Goal: Task Accomplishment & Management: Complete application form

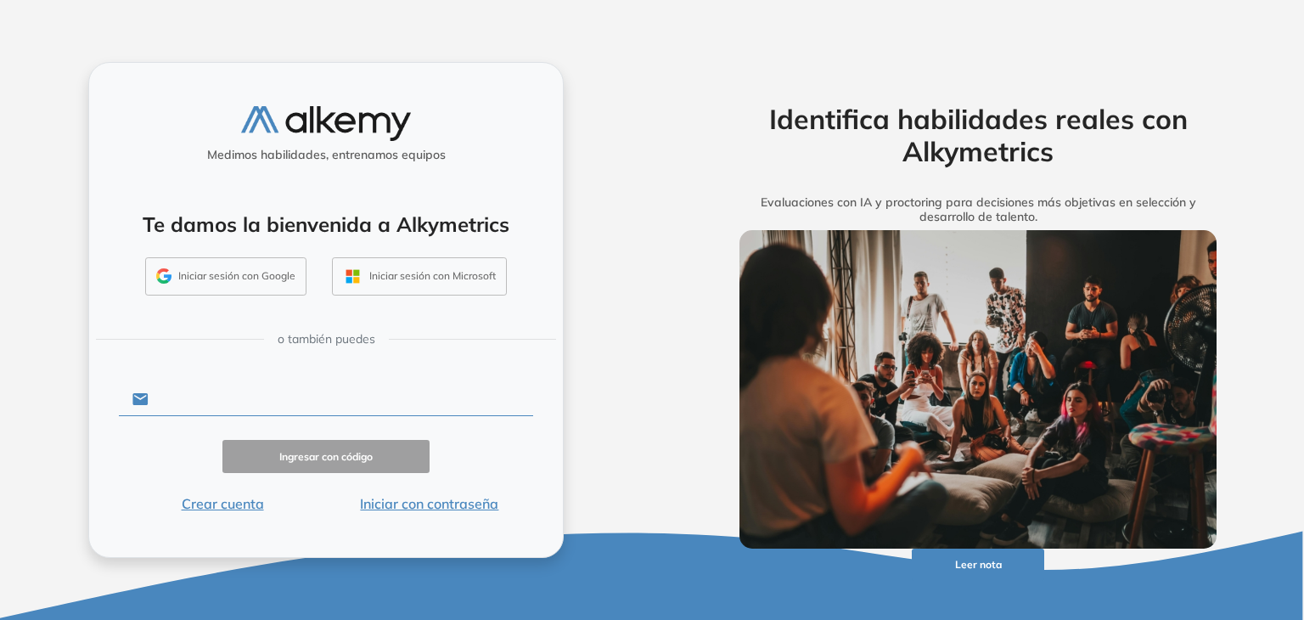
click at [191, 412] on input "text" at bounding box center [341, 399] width 385 height 32
type input "**********"
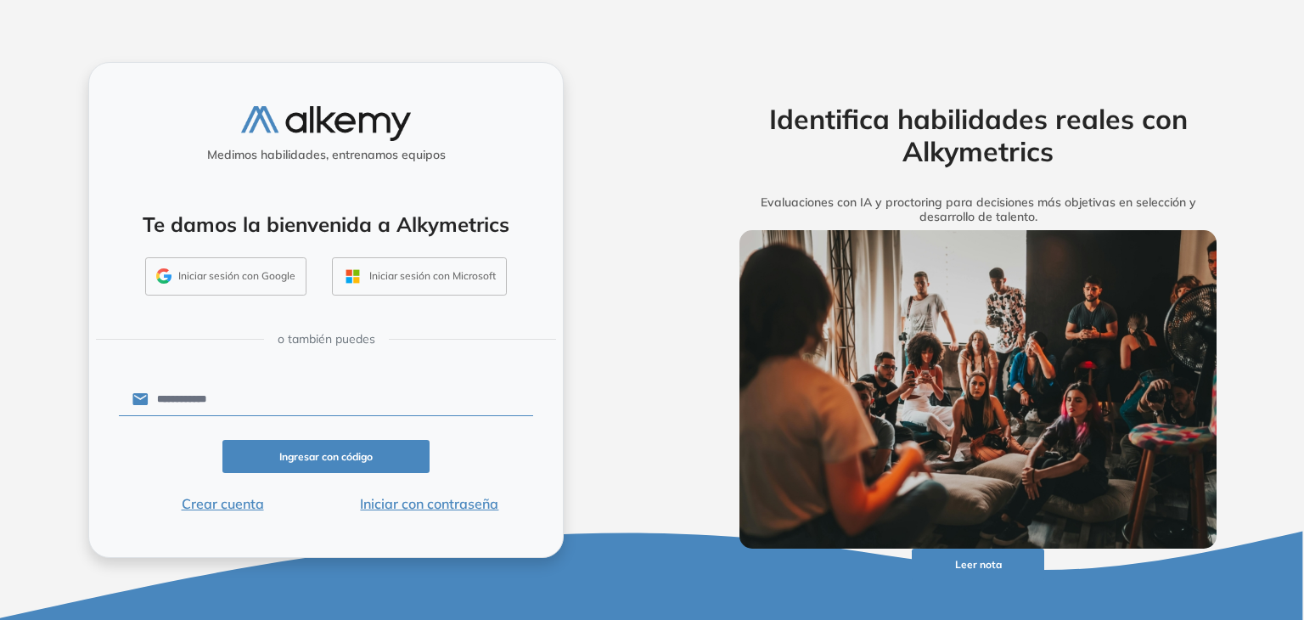
click at [336, 459] on button "Ingresar con código" at bounding box center [325, 456] width 207 height 33
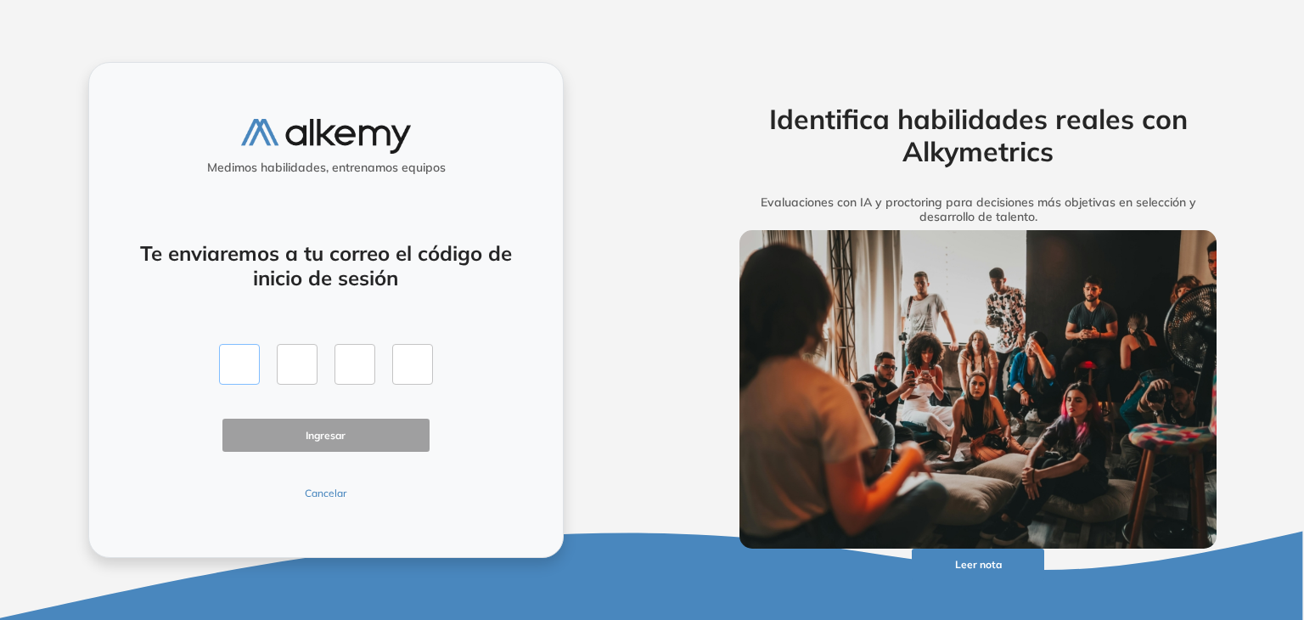
click at [241, 369] on input "text" at bounding box center [239, 364] width 41 height 41
type input "*"
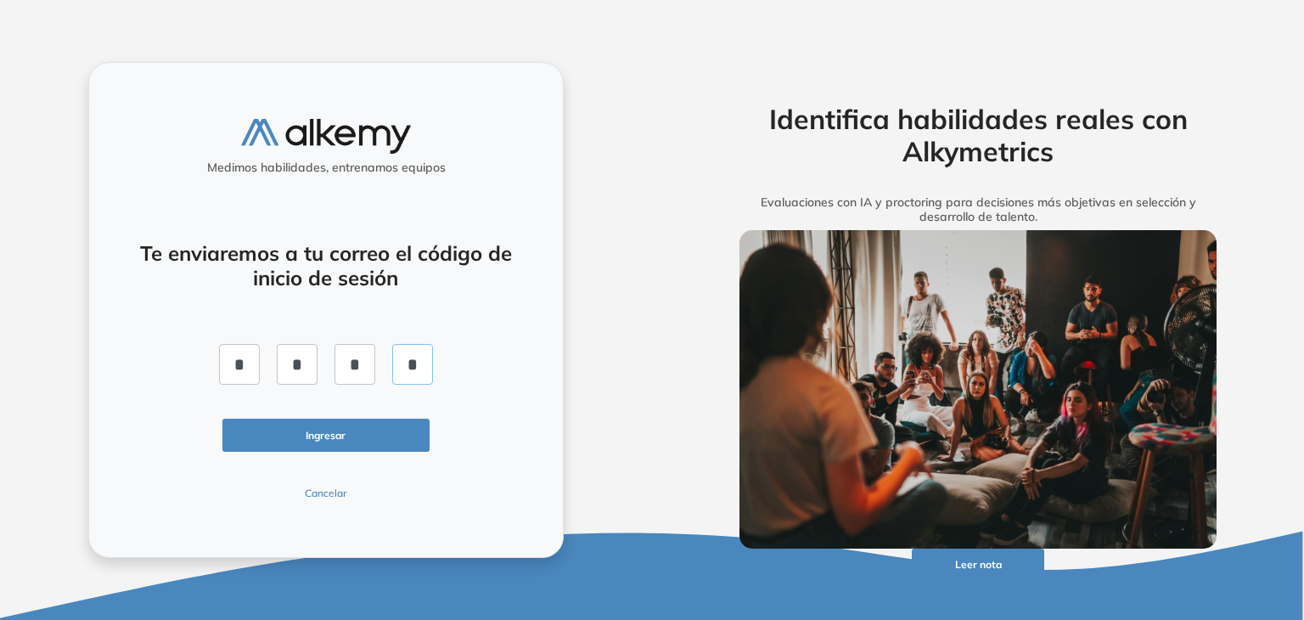
type input "*"
click at [319, 448] on button "Ingresar" at bounding box center [325, 435] width 207 height 33
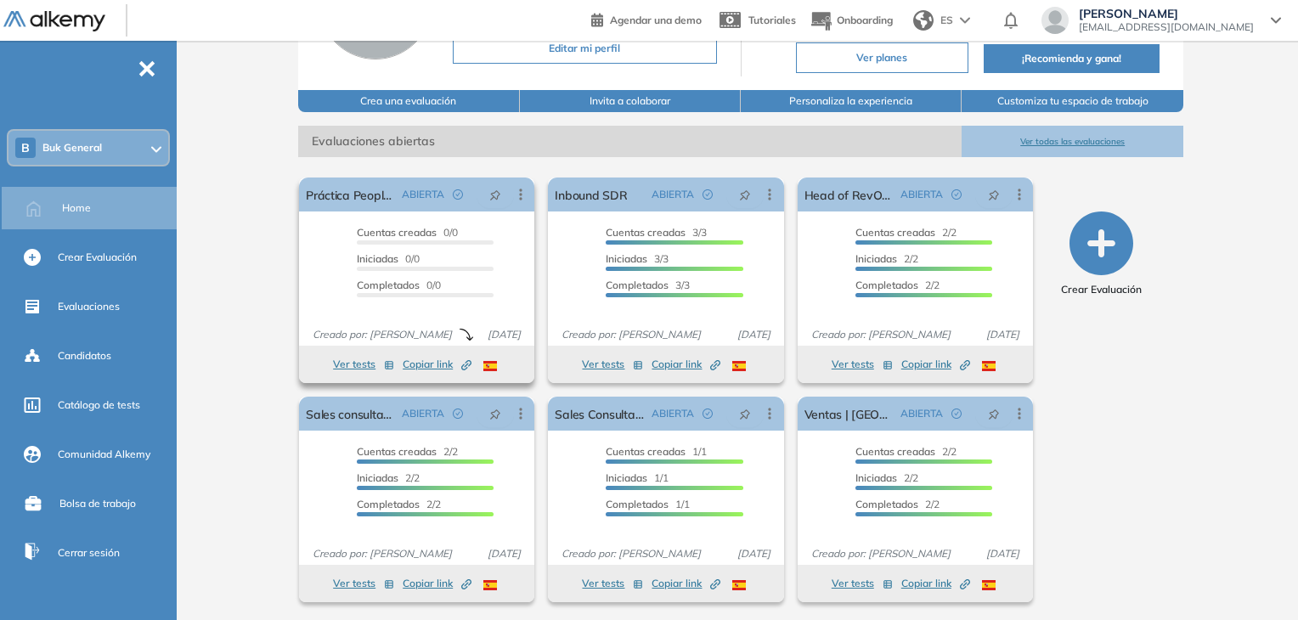
scroll to position [172, 0]
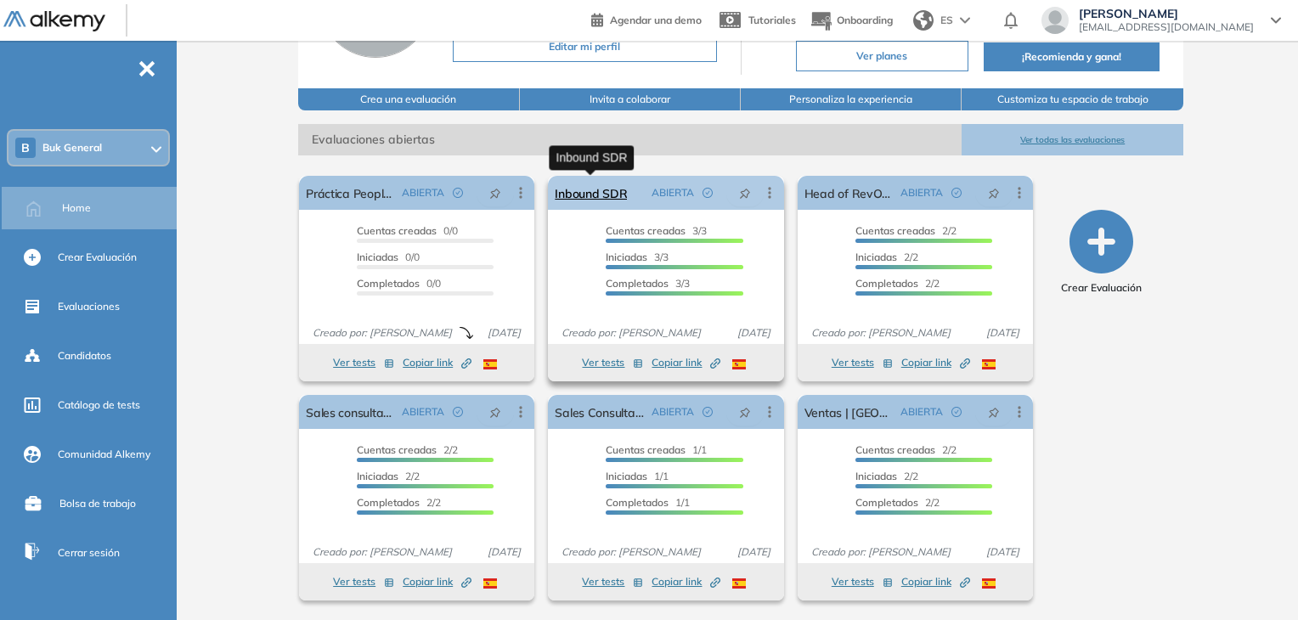
click at [589, 206] on link "Inbound SDR" at bounding box center [591, 193] width 72 height 34
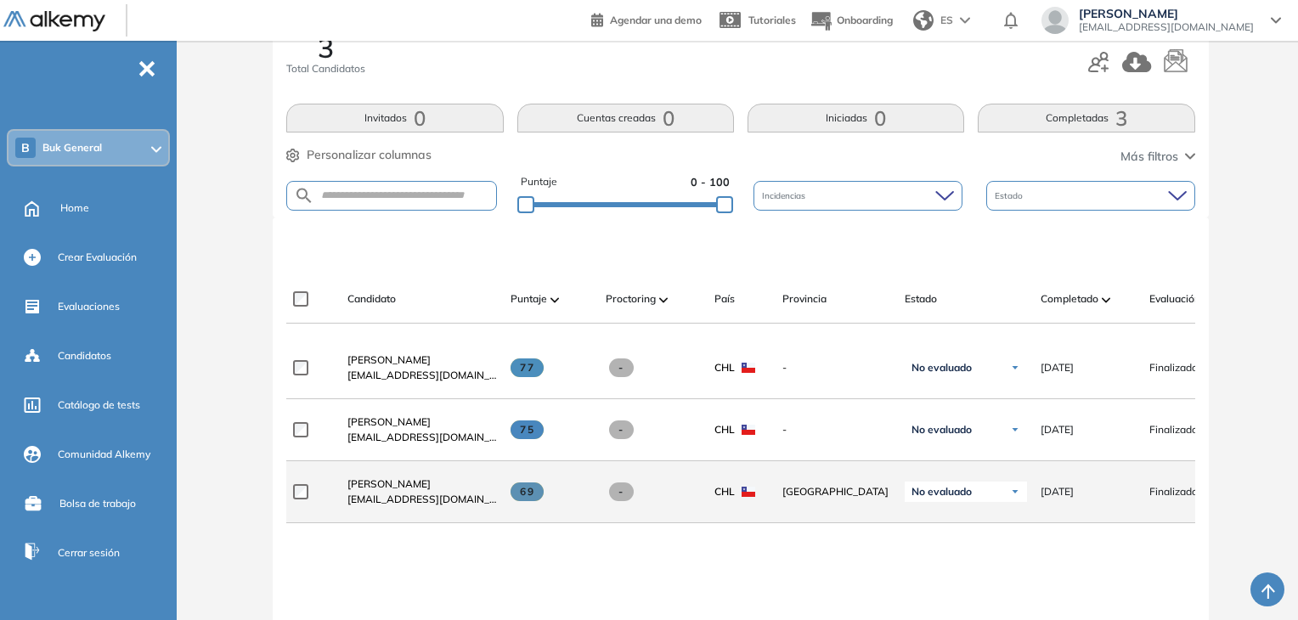
scroll to position [255, 0]
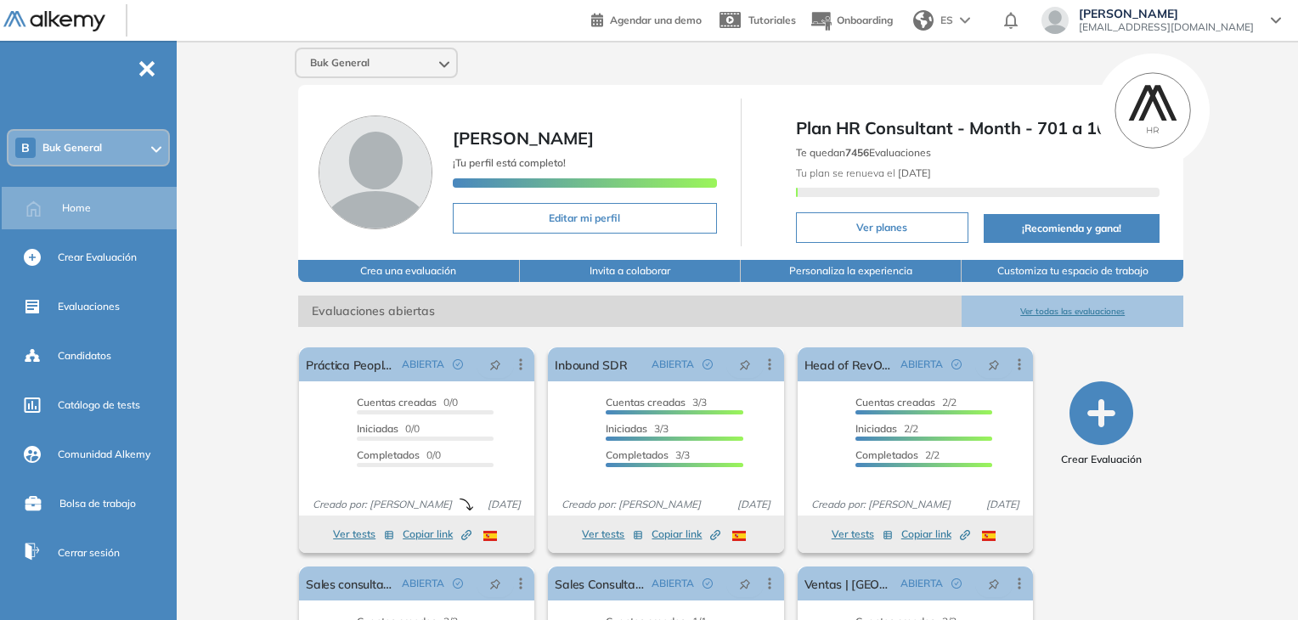
scroll to position [172, 0]
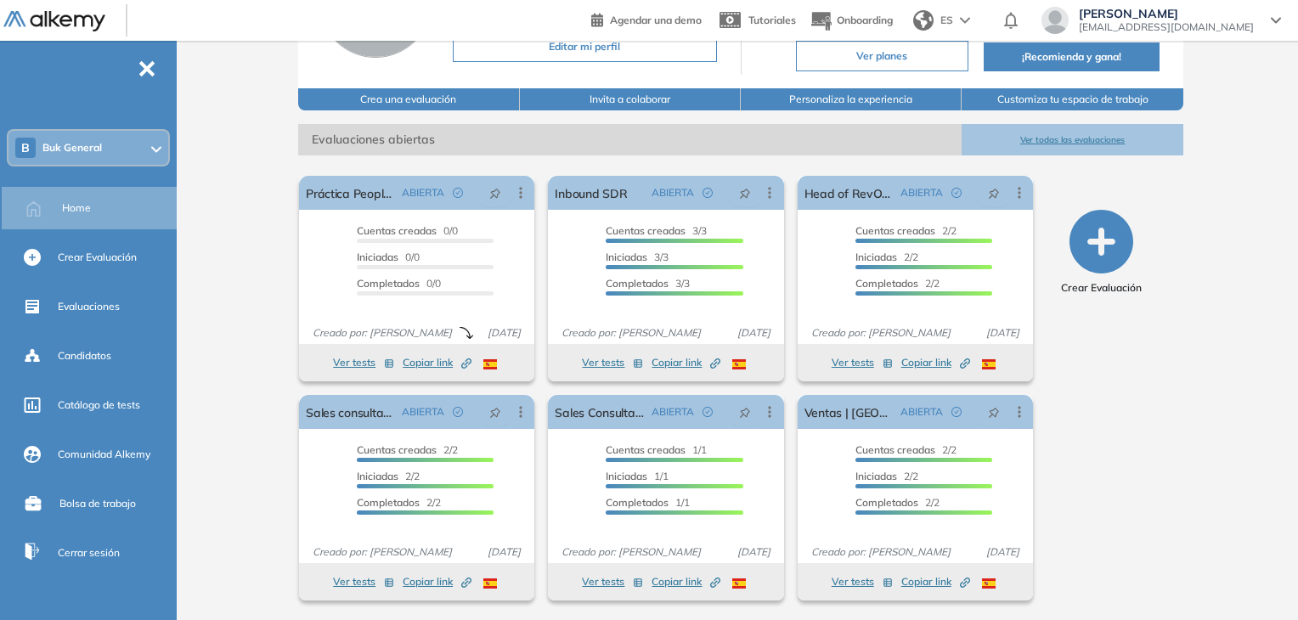
click at [1077, 137] on button "Ver todas las evaluaciones" at bounding box center [1071, 139] width 221 height 31
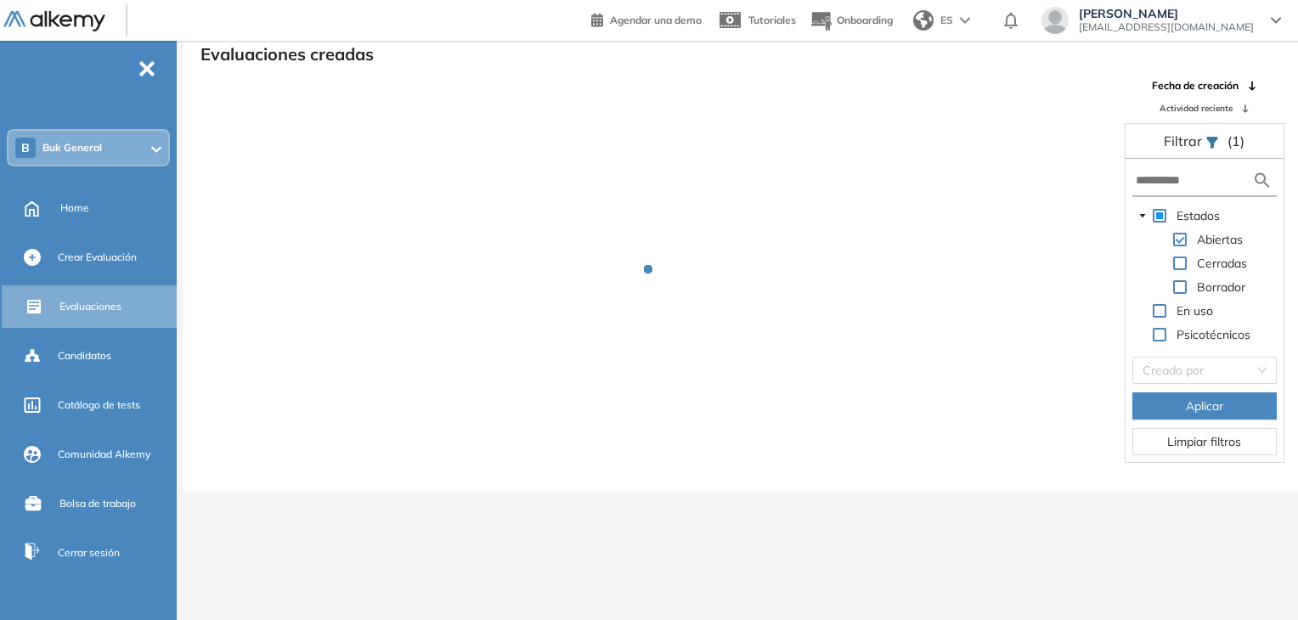
scroll to position [41, 0]
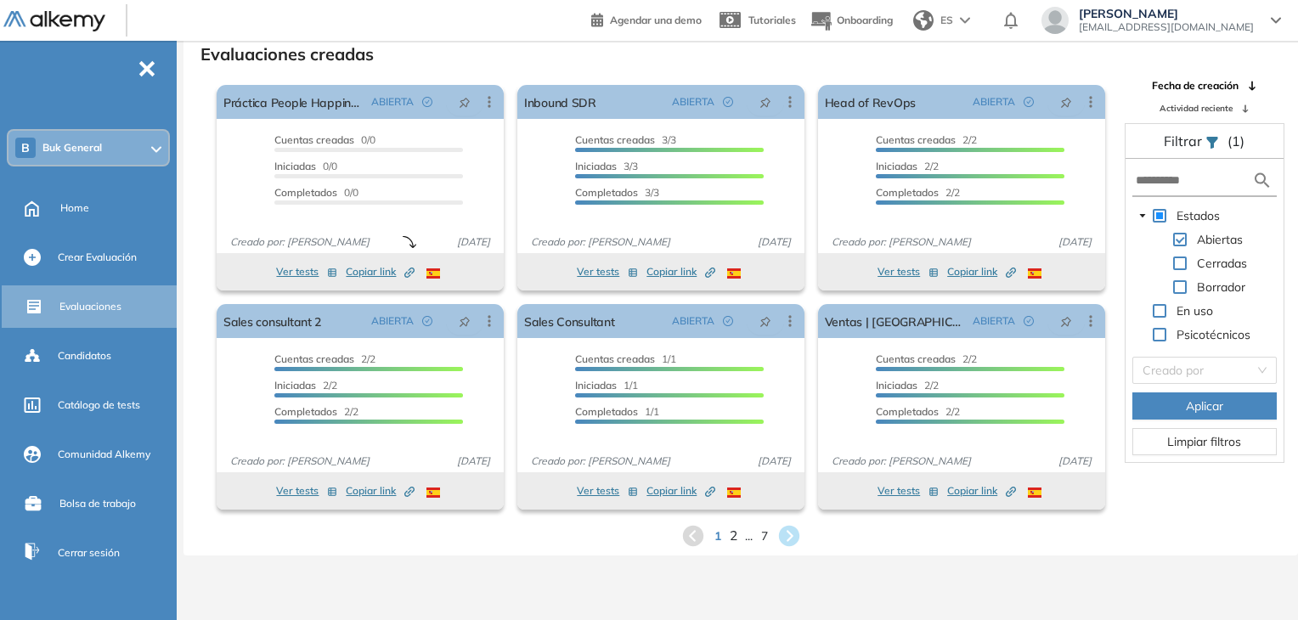
click at [729, 538] on span "2" at bounding box center [733, 536] width 8 height 20
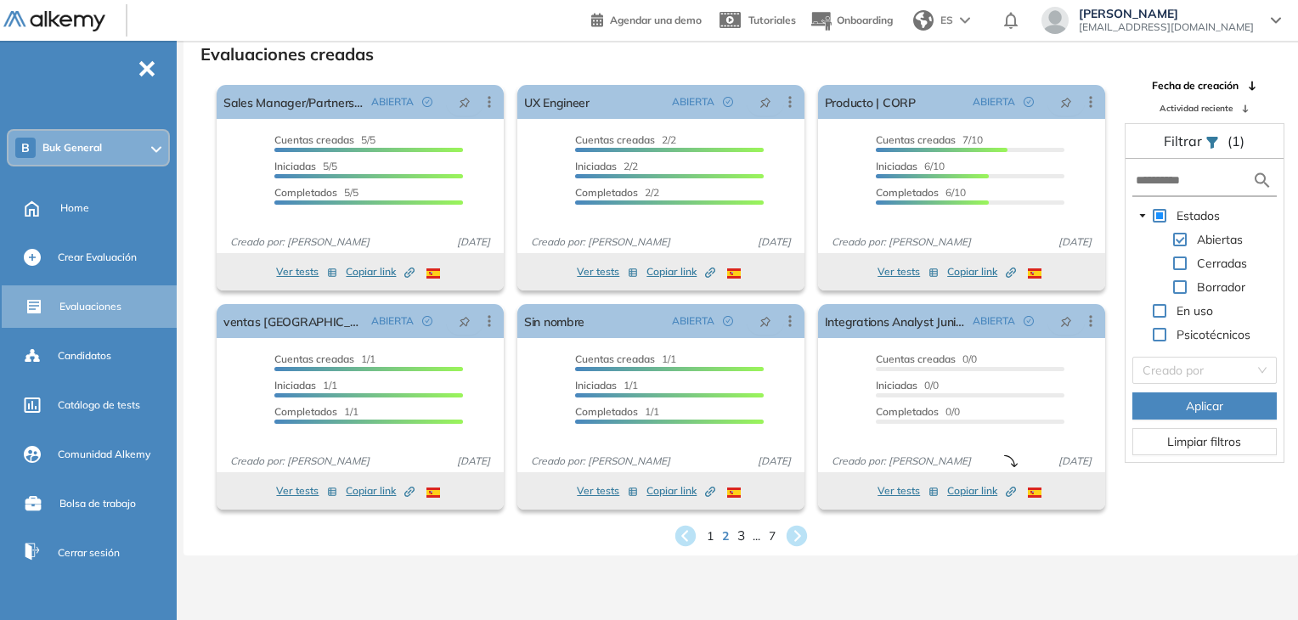
click at [737, 538] on span "3" at bounding box center [740, 536] width 8 height 20
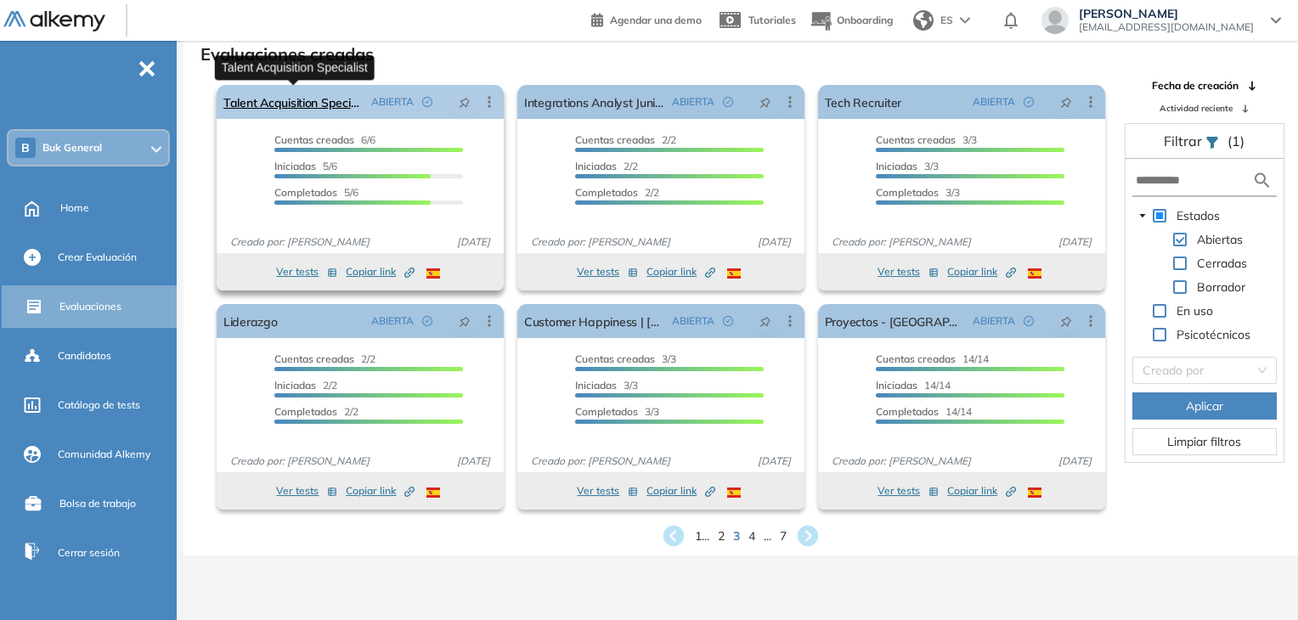
click at [343, 100] on link "Talent Acquisition Specialist" at bounding box center [293, 102] width 141 height 34
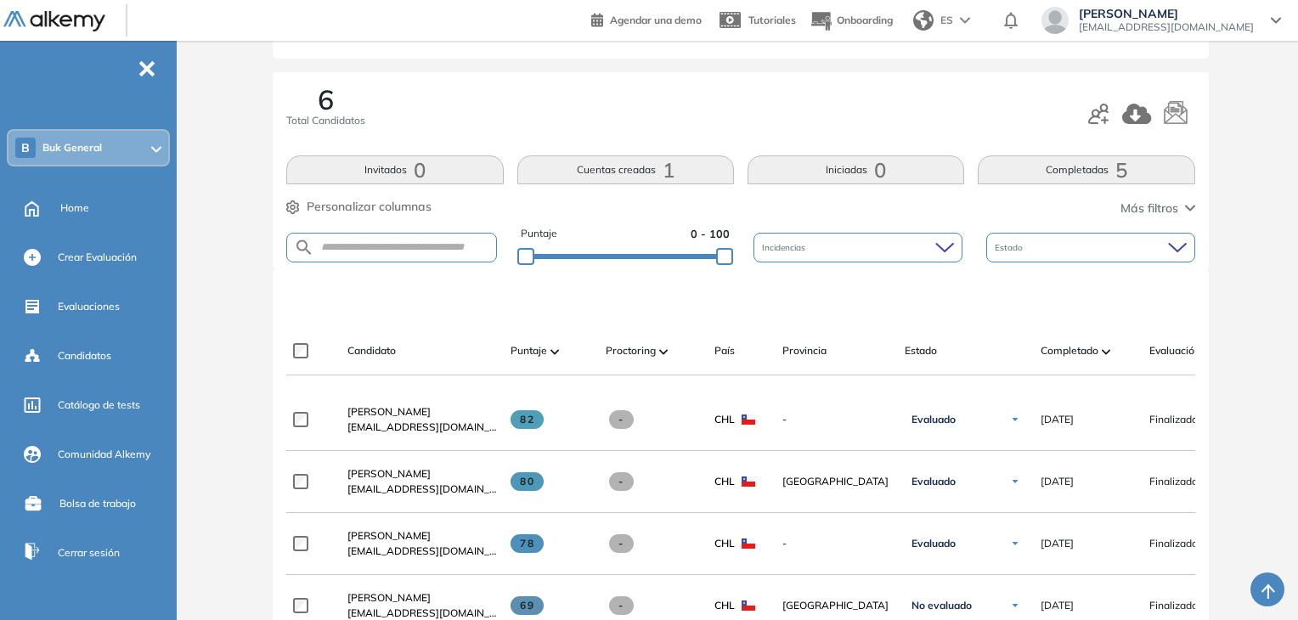
scroll to position [170, 0]
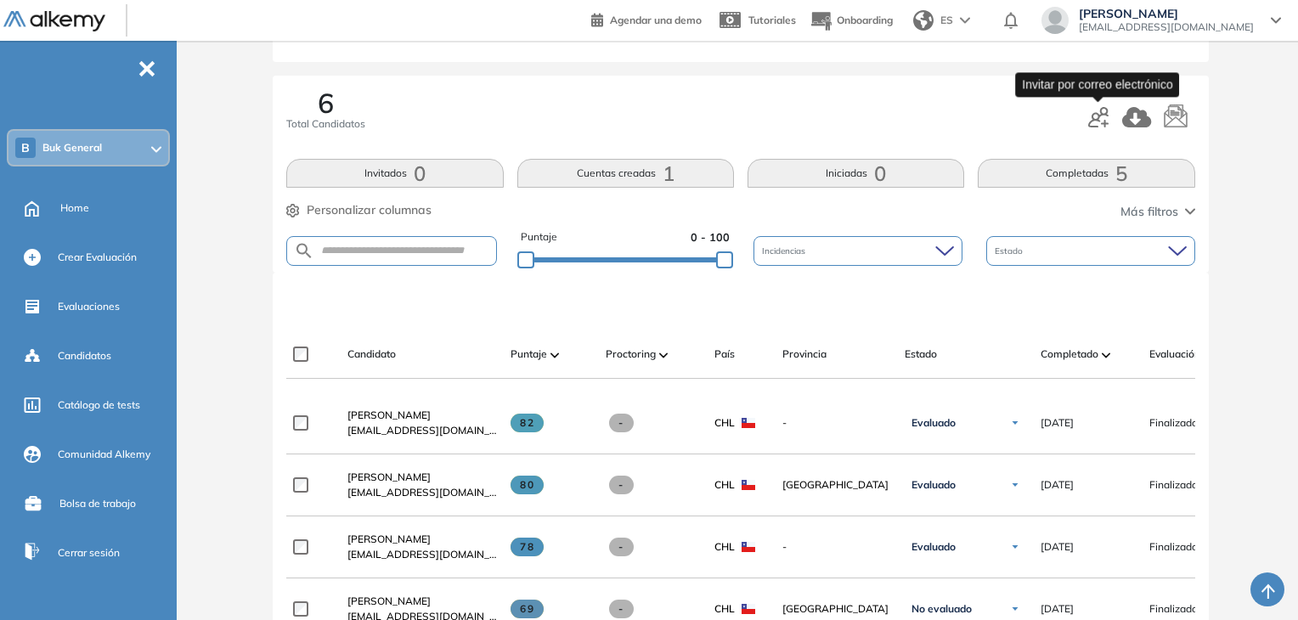
click at [1090, 115] on icon "button" at bounding box center [1098, 117] width 20 height 20
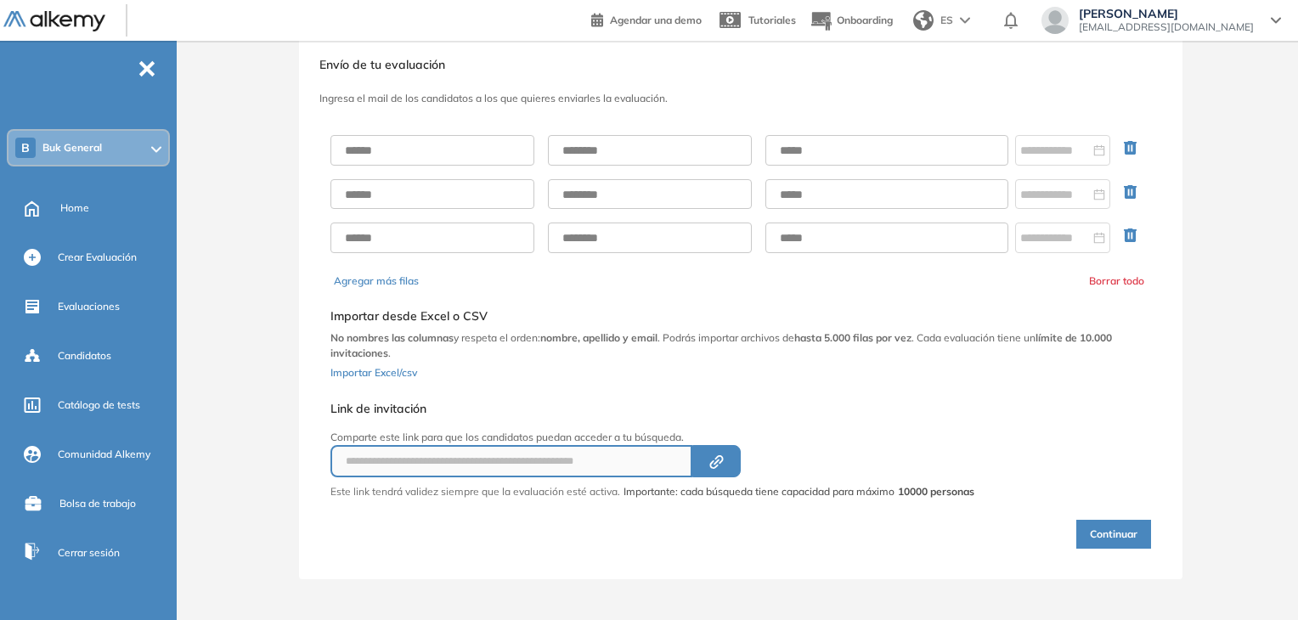
scroll to position [36, 0]
click at [493, 160] on input "text" at bounding box center [432, 152] width 204 height 31
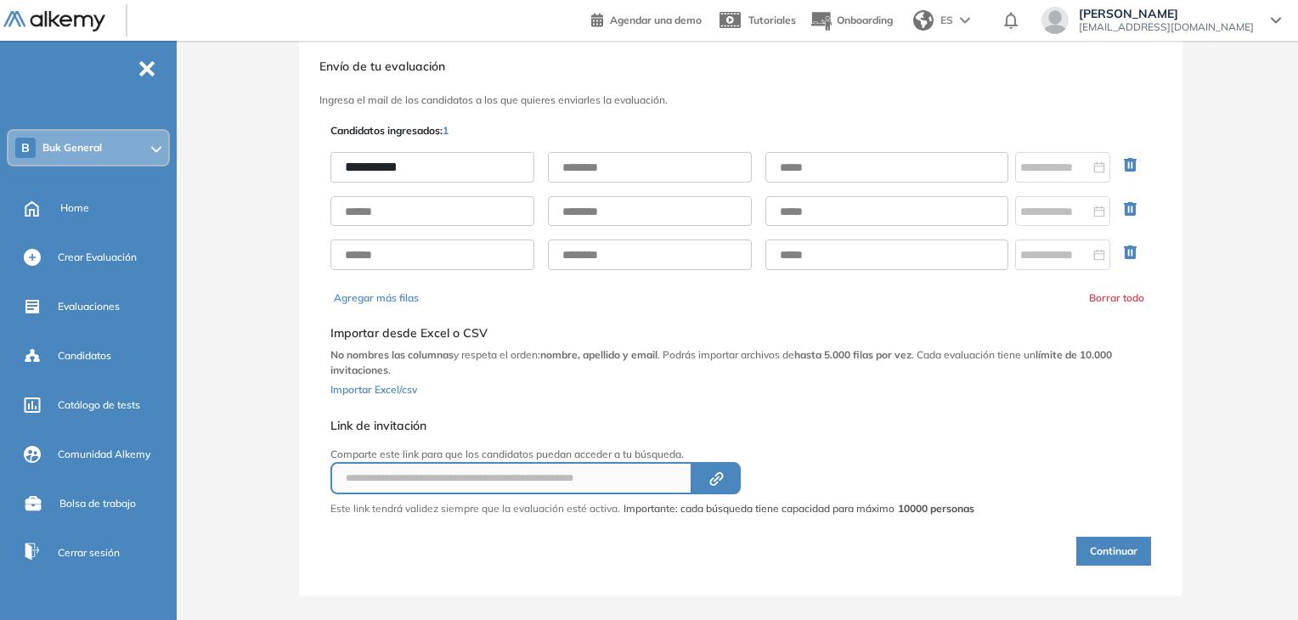
type input "**********"
click at [599, 164] on input "text" at bounding box center [650, 167] width 204 height 31
type input "****"
click at [445, 172] on input "**********" at bounding box center [432, 167] width 204 height 31
type input "********"
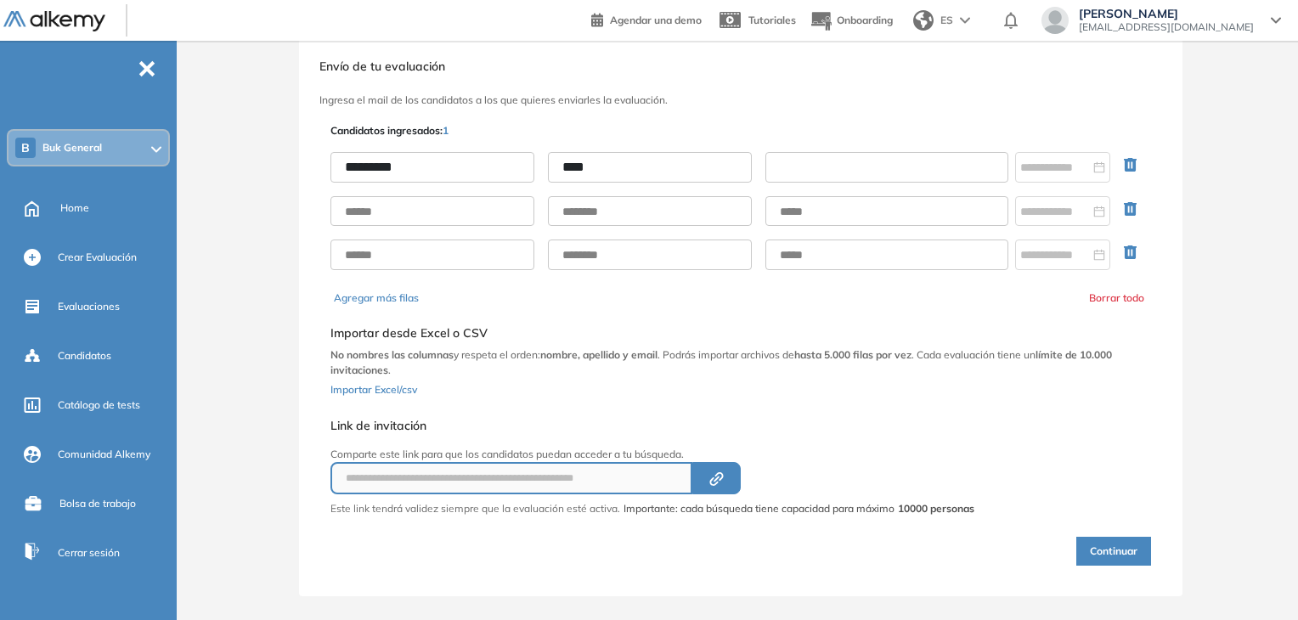
drag, startPoint x: 840, startPoint y: 161, endPoint x: 1061, endPoint y: 4, distance: 271.0
click at [840, 161] on input "text" at bounding box center [886, 167] width 243 height 31
paste input "**********"
type input "**********"
click at [1044, 167] on input at bounding box center [1055, 167] width 70 height 19
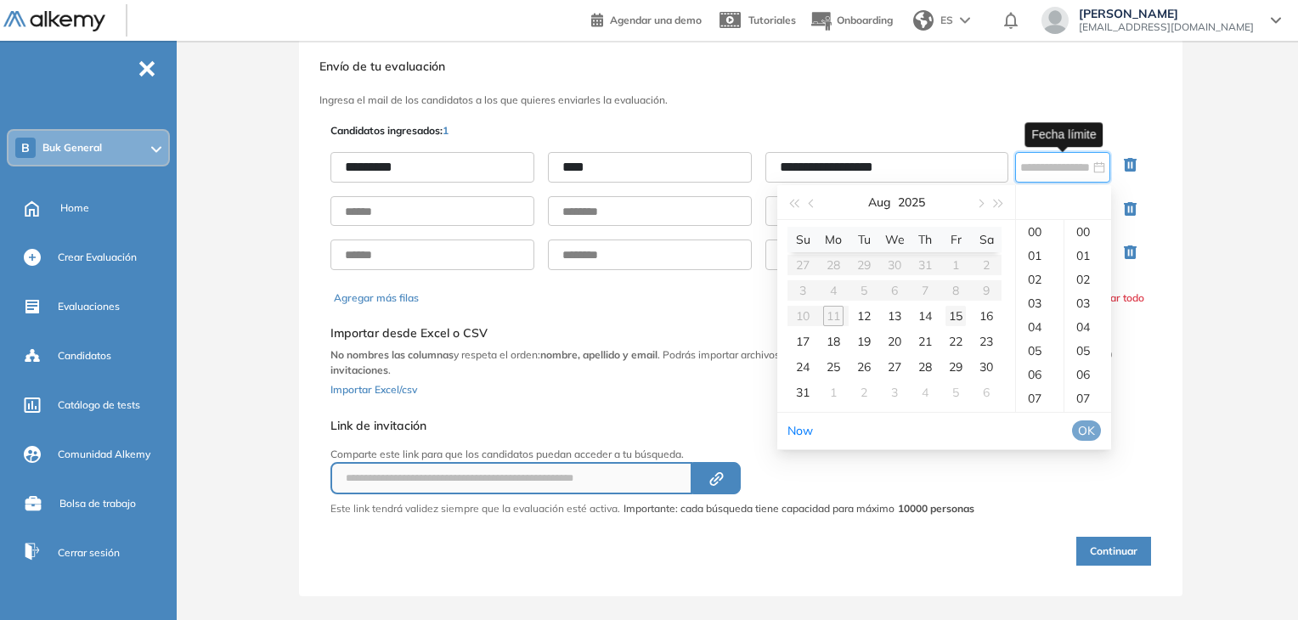
click at [949, 314] on div "15" at bounding box center [955, 316] width 20 height 20
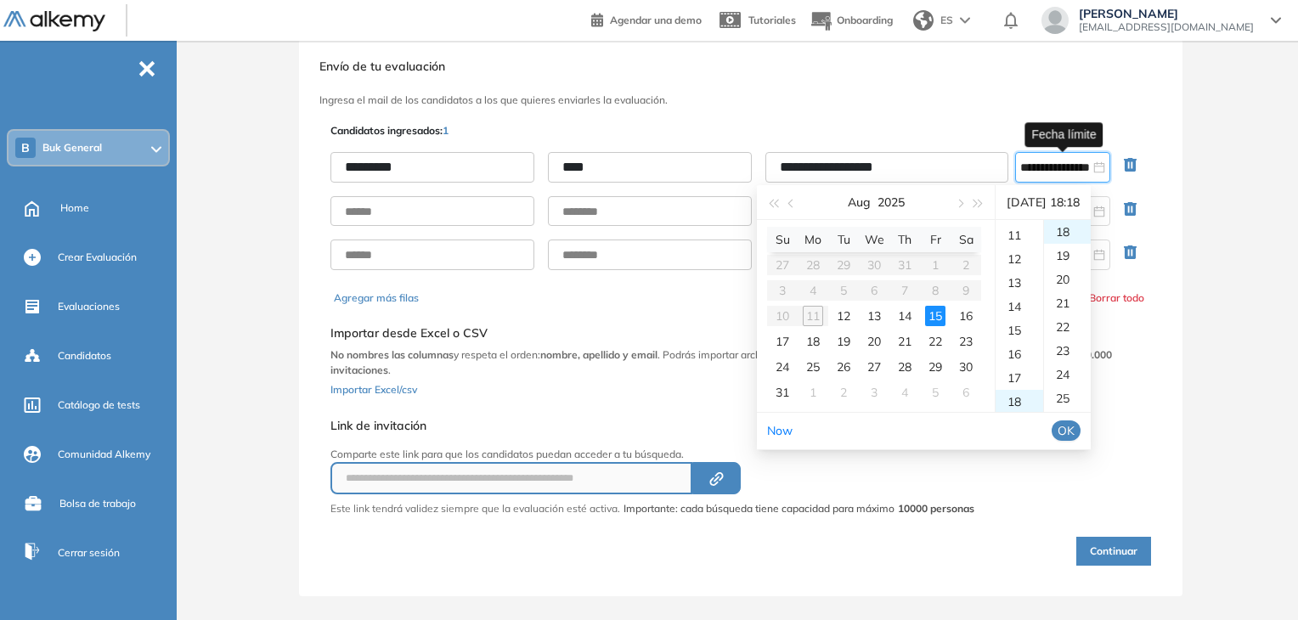
scroll to position [173, 0]
click at [1034, 293] on div "10" at bounding box center [1019, 296] width 48 height 24
click at [1084, 234] on div "00" at bounding box center [1067, 229] width 47 height 24
type input "**********"
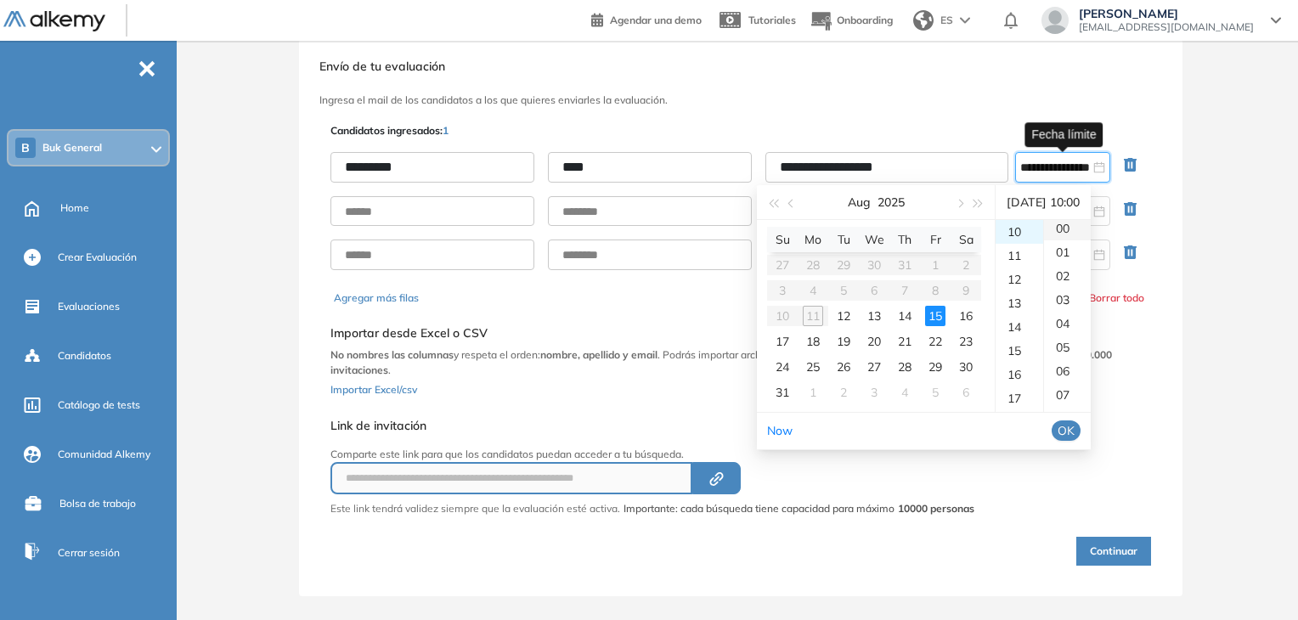
scroll to position [0, 0]
click at [1080, 430] on button "OK" at bounding box center [1065, 430] width 29 height 20
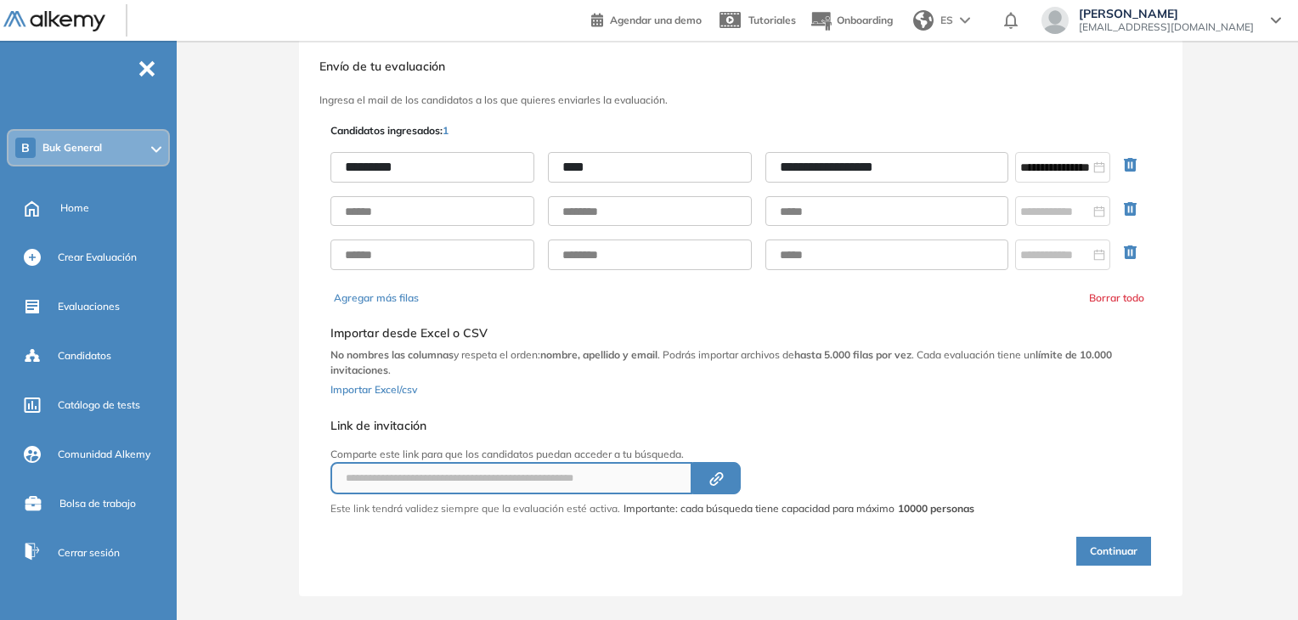
click at [1109, 547] on button "Continuar" at bounding box center [1113, 551] width 75 height 29
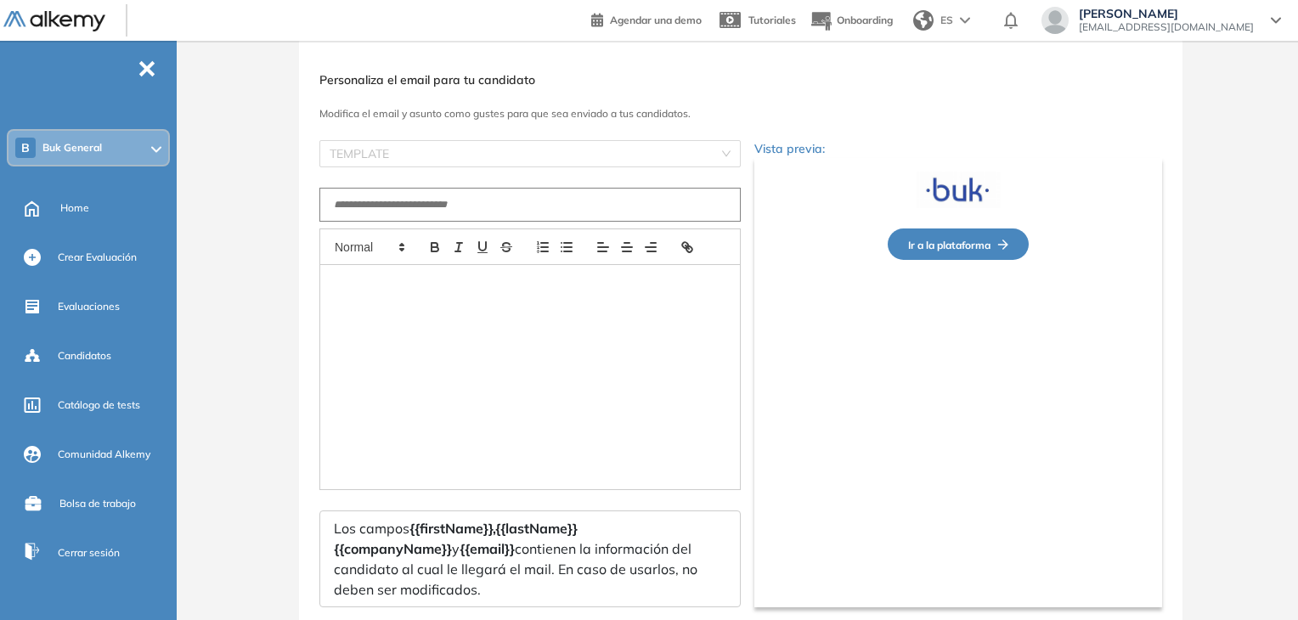
type input "**********"
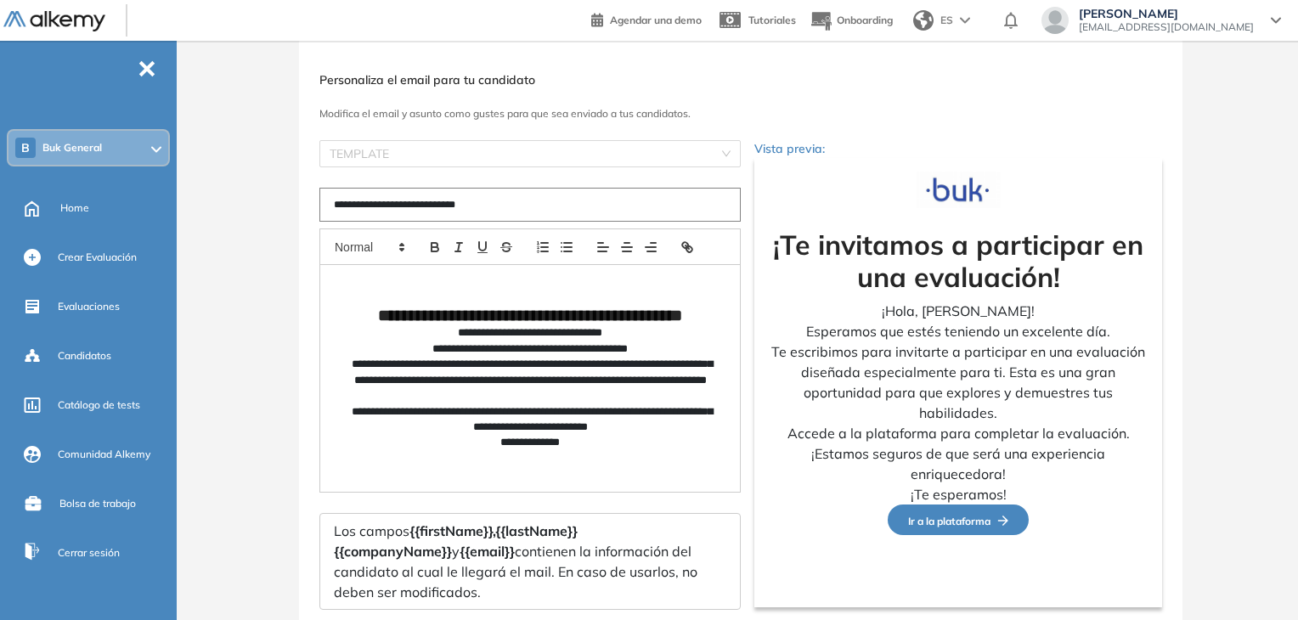
click at [1000, 516] on img "button" at bounding box center [999, 520] width 18 height 10
click at [998, 518] on img "button" at bounding box center [999, 520] width 18 height 10
click at [1005, 518] on img "button" at bounding box center [999, 520] width 18 height 10
click at [1000, 521] on img "button" at bounding box center [999, 520] width 18 height 10
click at [999, 521] on img "button" at bounding box center [999, 520] width 18 height 10
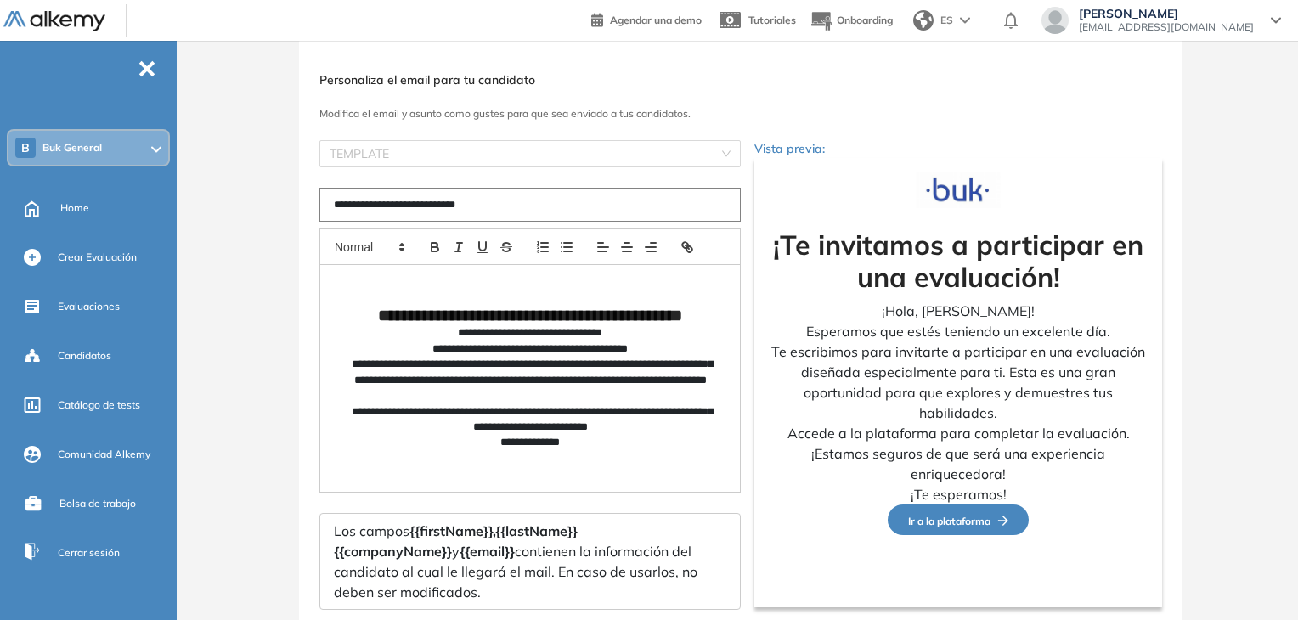
click at [999, 521] on img "button" at bounding box center [999, 520] width 18 height 10
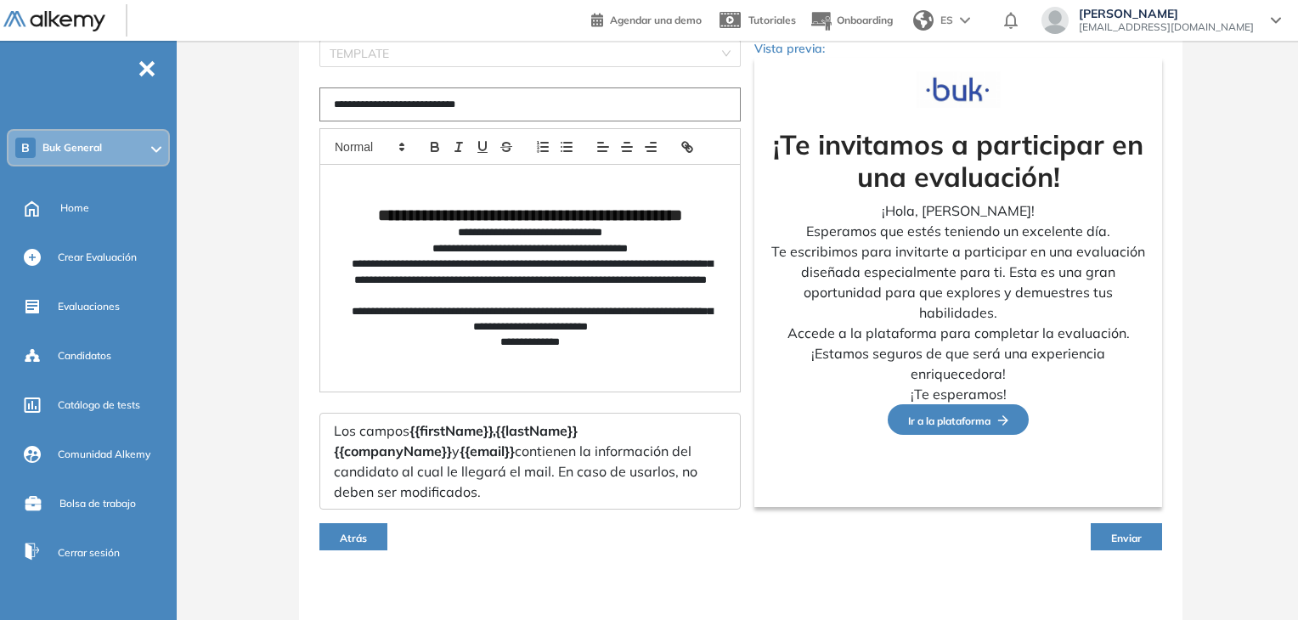
scroll to position [146, 0]
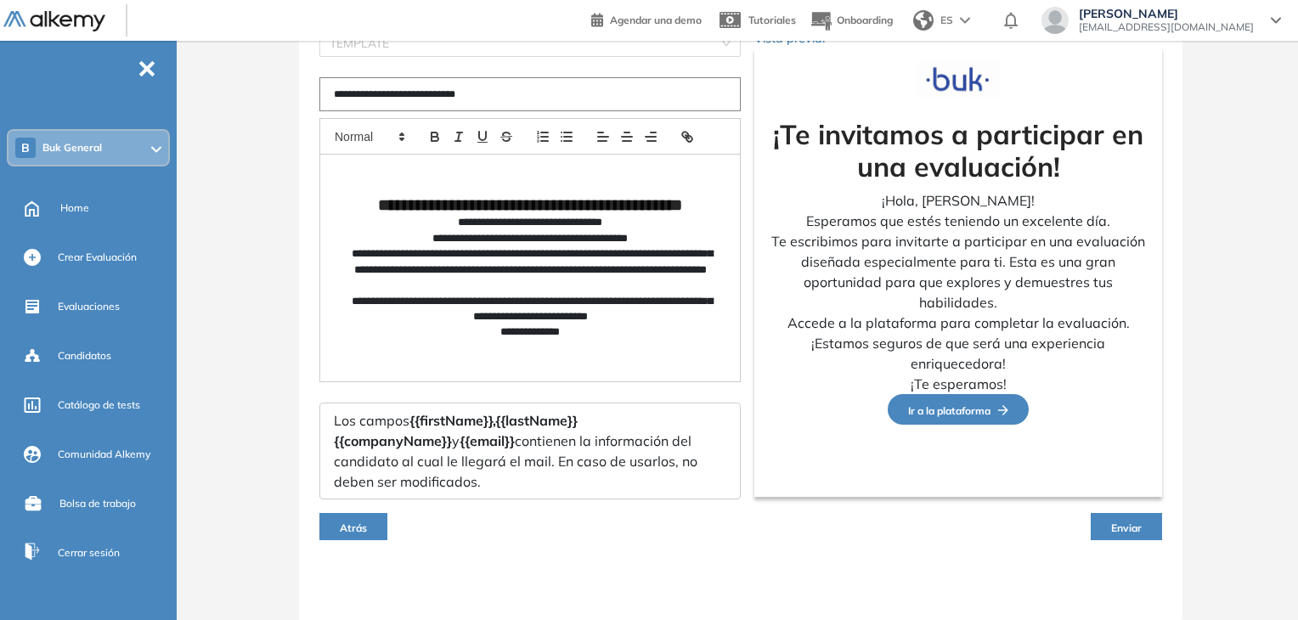
click at [986, 408] on span "Ir a la plataforma" at bounding box center [958, 410] width 100 height 13
click at [1132, 527] on span "Enviar" at bounding box center [1126, 527] width 31 height 13
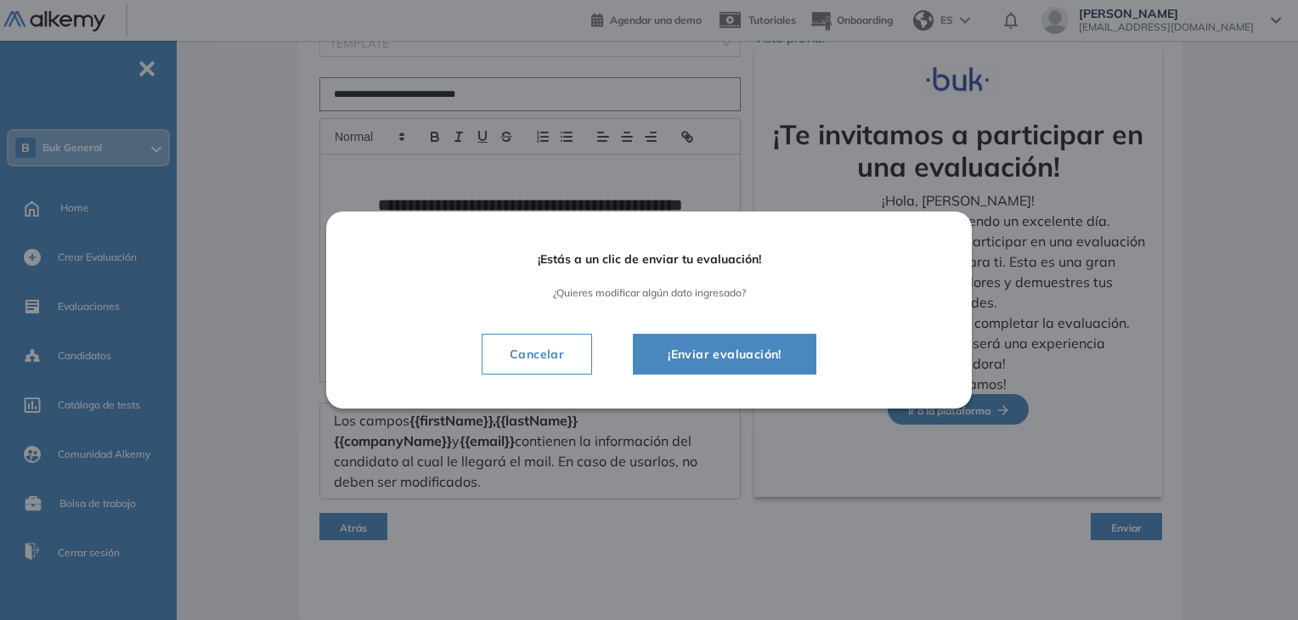
click at [783, 359] on span "¡Enviar evaluación!" at bounding box center [724, 354] width 141 height 20
